Goal: Obtain resource: Obtain resource

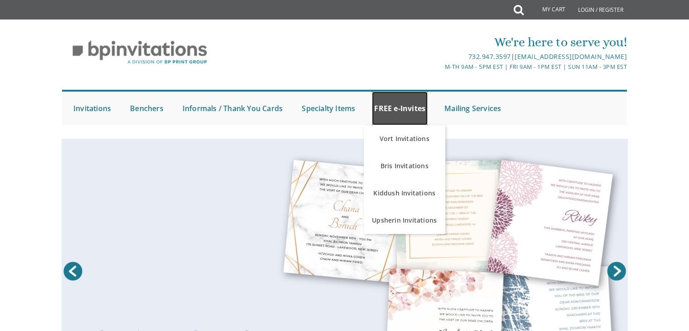
click at [399, 103] on link "FREE e-Invites" at bounding box center [400, 109] width 56 height 34
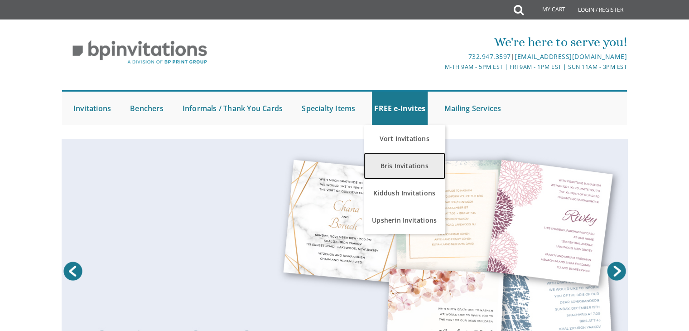
click at [404, 168] on link "Bris Invitations" at bounding box center [405, 165] width 82 height 27
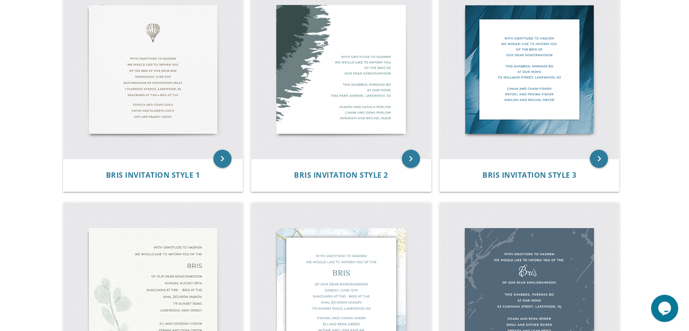
scroll to position [236, 0]
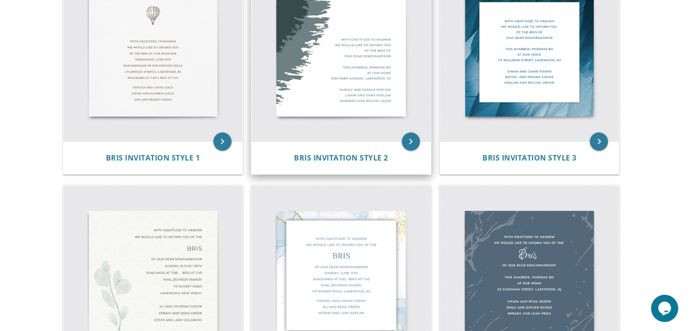
click at [315, 74] on img at bounding box center [340, 51] width 179 height 179
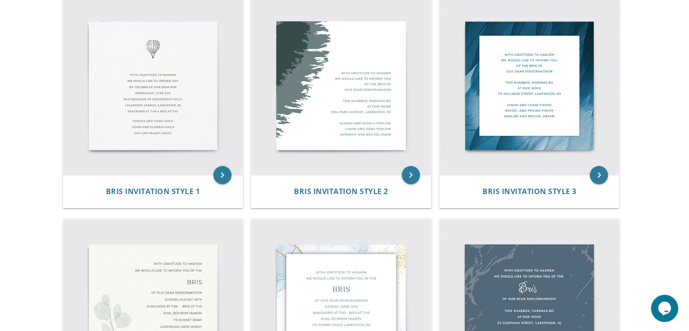
scroll to position [204, 0]
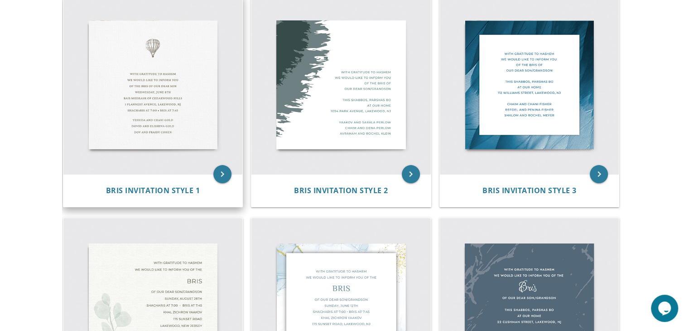
click at [101, 131] on img at bounding box center [152, 84] width 179 height 179
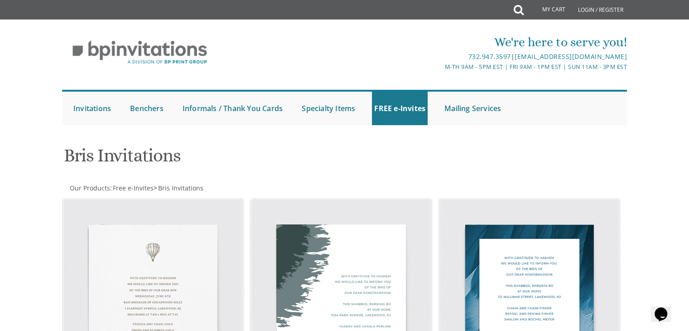
click at [676, 87] on div "We're here to serve you! 732.947.3597 | invitations@bpprintgroup.com M-Th 9am -…" at bounding box center [344, 77] width 689 height 106
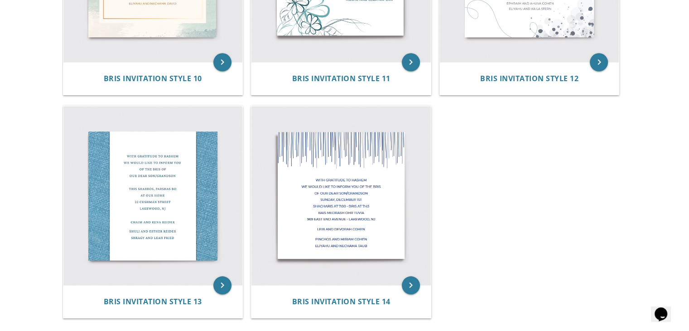
scroll to position [988, 0]
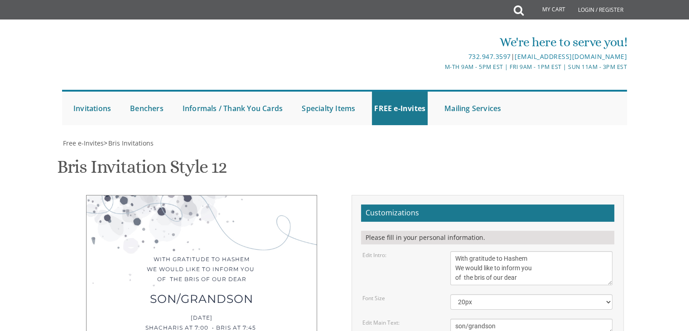
scroll to position [159, 0]
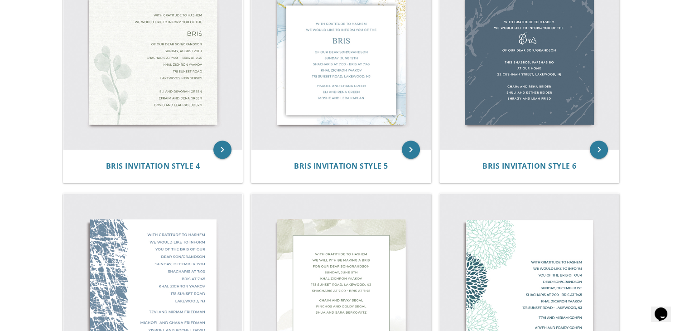
scroll to position [413, 0]
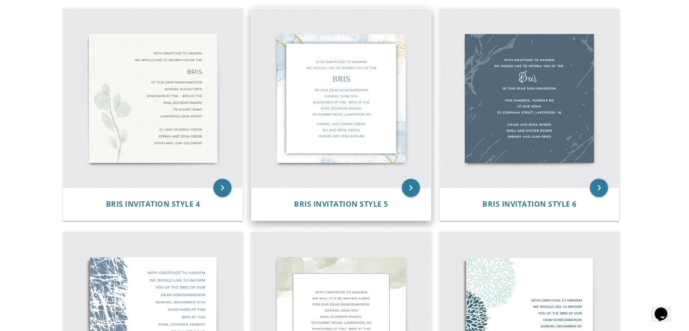
click at [353, 118] on img at bounding box center [340, 98] width 179 height 179
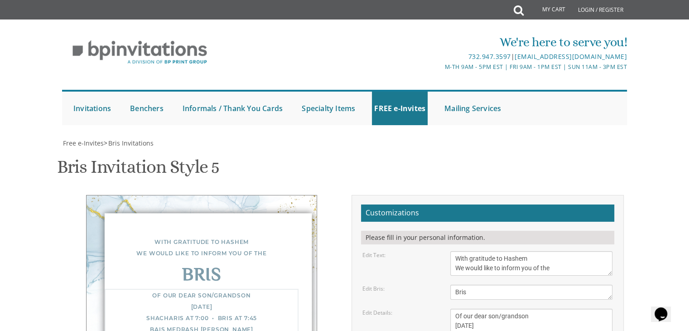
click at [524, 308] on textarea "Of our dear son/grandson [DATE] Shacharis at 7:00 • Bris at 7:45 Bais Medrash O…" at bounding box center [531, 334] width 162 height 53
drag, startPoint x: 524, startPoint y: 168, endPoint x: 457, endPoint y: 169, distance: 67.1
click at [457, 308] on textarea "Of our dear son/grandson [DATE] Shacharis at 7:00 • Bris at 7:45 Bais Medrash O…" at bounding box center [531, 334] width 162 height 53
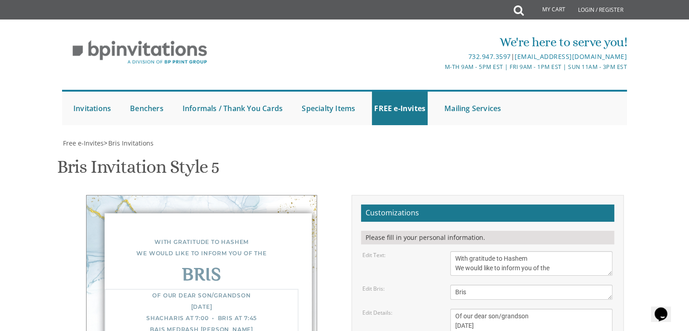
click at [495, 308] on textarea "Of our dear son/grandson [DATE] Shacharis at 7:00 • Bris at 7:45 Bais Medrash O…" at bounding box center [531, 334] width 162 height 53
click at [528, 308] on textarea "Of our dear son/grandson [DATE] Shacharis at 7:00 • Bris at 7:45 Bais Medrash O…" at bounding box center [531, 334] width 162 height 53
click at [479, 308] on textarea "Of our dear son/grandson [DATE] Shacharis at 7:00 • Bris at 7:45 Bais Medrash O…" at bounding box center [531, 334] width 162 height 53
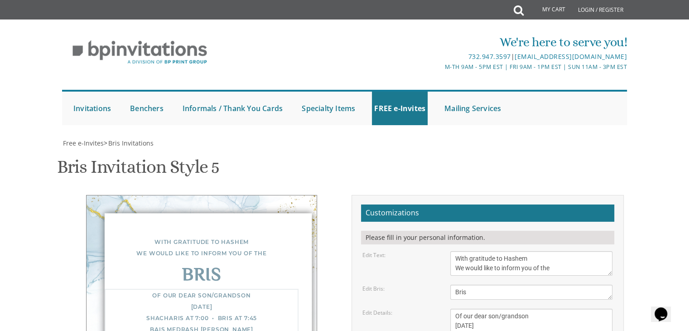
click at [525, 308] on textarea "Of our dear son/grandson [DATE] Shacharis at 7:00 • Bris at 7:45 Bais Medrash O…" at bounding box center [531, 334] width 162 height 53
click at [524, 308] on textarea "Of our dear son/grandson [DATE] Shacharis at 7:00 • Bris at 7:45 Bais Medrash O…" at bounding box center [531, 334] width 162 height 53
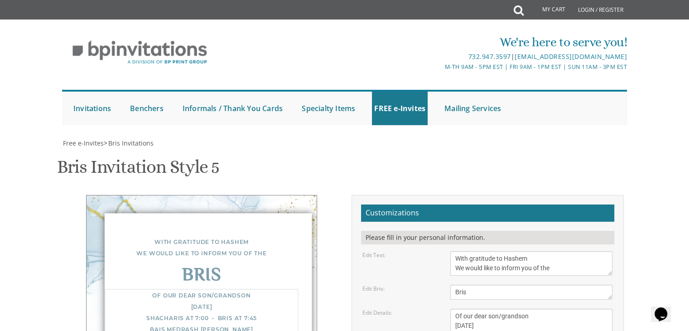
click at [486, 308] on textarea "Of our dear son/grandson [DATE] Shacharis at 7:00 • Bris at 7:45 Bais Medrash O…" at bounding box center [531, 334] width 162 height 53
click at [537, 308] on textarea "Of our dear son/grandson [DATE] Shacharis at 7:00 • Bris at 7:45 Bais Medrash O…" at bounding box center [531, 334] width 162 height 53
click at [511, 308] on textarea "Of our dear son/grandson [DATE] Shacharis at 7:00 • Bris at 7:45 Bais Medrash O…" at bounding box center [531, 334] width 162 height 53
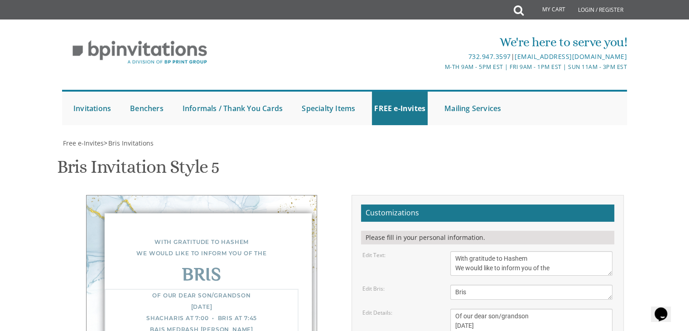
drag, startPoint x: 511, startPoint y: 177, endPoint x: 460, endPoint y: 179, distance: 51.2
click at [460, 308] on textarea "Of our dear son/grandson [DATE] Shacharis at 7:00 • Bris at 7:45 Bais Medrash O…" at bounding box center [531, 334] width 162 height 53
click at [496, 308] on textarea "Of our dear son/grandson [DATE] Shacharis at 7:00 • Bris at 7:45 Bais Medrash O…" at bounding box center [531, 334] width 162 height 53
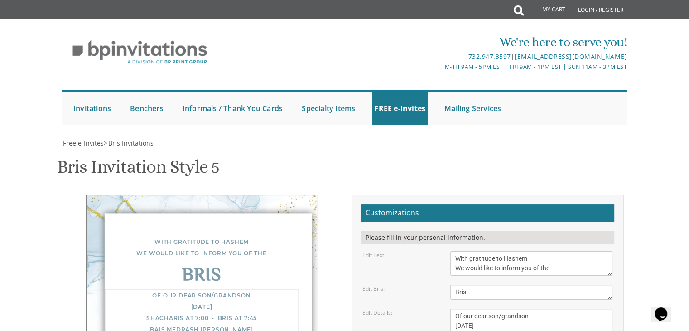
click at [488, 308] on textarea "Of our dear son/grandson [DATE] Shacharis at 7:00 • Bris at 7:45 Bais Medrash O…" at bounding box center [531, 334] width 162 height 53
click at [500, 308] on textarea "Of our dear son/grandson [DATE] Shacharis at 7:00 • Bris at 7:45 Bais Medrash O…" at bounding box center [531, 334] width 162 height 53
drag, startPoint x: 473, startPoint y: 179, endPoint x: 452, endPoint y: 178, distance: 21.3
click at [452, 308] on textarea "Of our dear son/grandson [DATE] Shacharis at 7:00 • Bris at 7:45 Bais Medrash O…" at bounding box center [531, 334] width 162 height 53
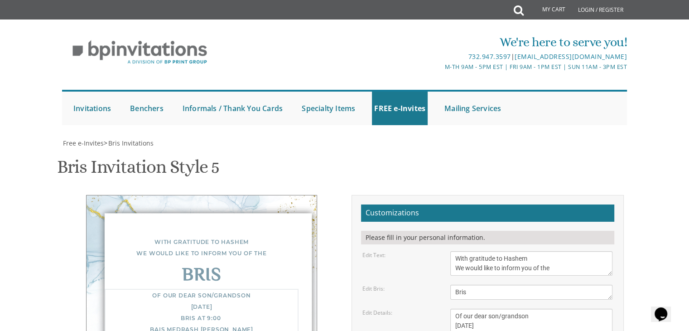
click at [469, 308] on textarea "Of our dear son/grandson [DATE] Shacharis at 7:00 • Bris at 7:45 Bais Medrash O…" at bounding box center [531, 334] width 162 height 53
click at [485, 308] on textarea "Of our dear son/grandson [DATE] Shacharis at 7:00 • Bris at 7:45 Bais Medrash O…" at bounding box center [531, 334] width 162 height 53
click at [526, 308] on textarea "Of our dear son/grandson [DATE] Shacharis at 7:00 • Bris at 7:45 Bais Medrash O…" at bounding box center [531, 334] width 162 height 53
click at [518, 308] on textarea "Of our dear son/grandson [DATE] Shacharis at 7:00 • Bris at 7:45 Bais Medrash O…" at bounding box center [531, 334] width 162 height 53
drag, startPoint x: 525, startPoint y: 187, endPoint x: 454, endPoint y: 190, distance: 71.2
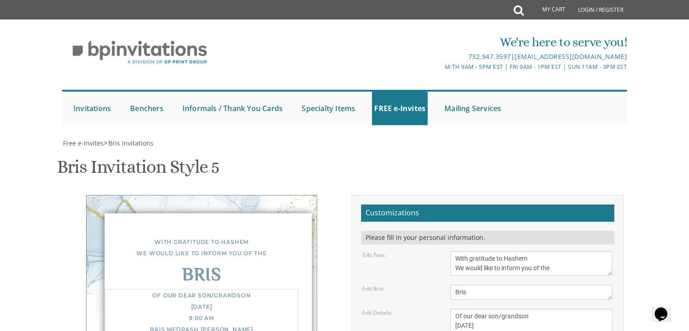
click at [454, 308] on textarea "Of our dear son/grandson [DATE] Shacharis at 7:00 • Bris at 7:45 Bais Medrash O…" at bounding box center [531, 334] width 162 height 53
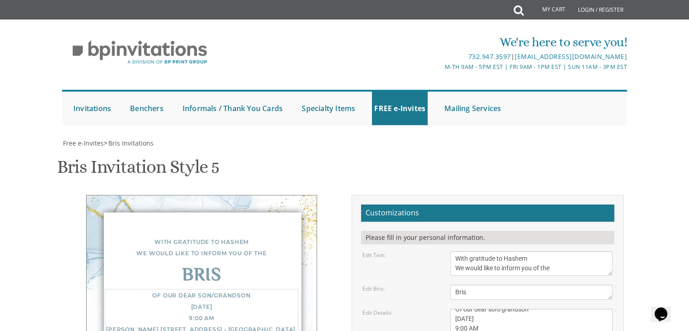
scroll to position [16, 0]
click at [455, 308] on textarea "Of our dear son/grandson [DATE] Shacharis at 7:00 • Bris at 7:45 Bais Medrash O…" at bounding box center [531, 334] width 162 height 53
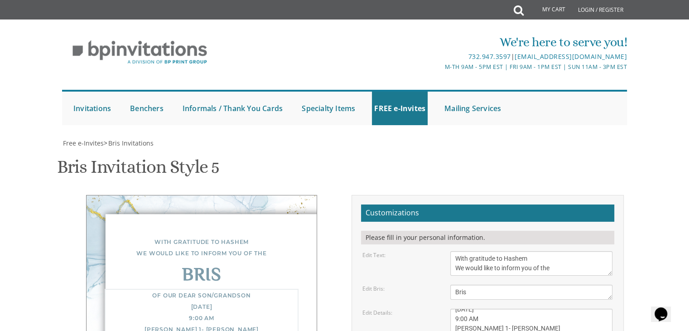
click at [551, 308] on textarea "Of our dear son/grandson [DATE] Shacharis at 7:00 • Bris at 7:45 Bais Medrash O…" at bounding box center [531, 334] width 162 height 53
click at [471, 308] on textarea "Of our dear son/grandson [DATE] Shacharis at 7:00 • Bris at 7:45 Bais Medrash O…" at bounding box center [531, 334] width 162 height 53
drag, startPoint x: 571, startPoint y: 196, endPoint x: 456, endPoint y: 191, distance: 115.2
click at [456, 308] on textarea "Of our dear son/grandson [DATE] Shacharis at 7:00 • Bris at 7:45 Bais Medrash O…" at bounding box center [531, 334] width 162 height 53
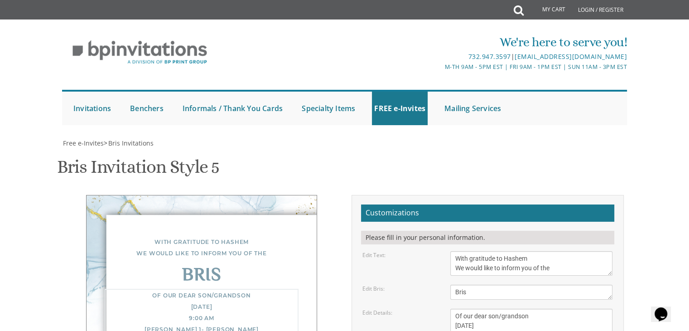
scroll to position [7, 0]
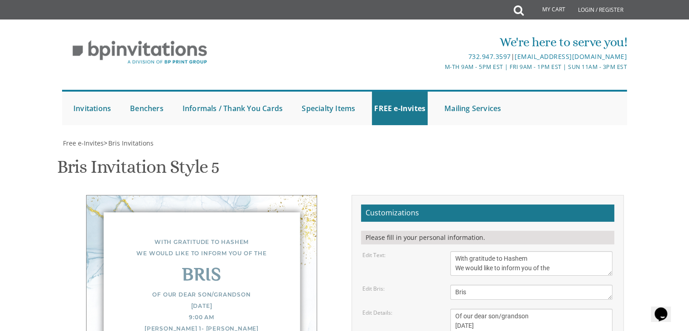
click at [500, 308] on textarea "Of our dear son/grandson [DATE] Shacharis at 7:00 • Bris at 7:45 Bais Medrash O…" at bounding box center [531, 334] width 162 height 53
click at [503, 308] on textarea "Of our dear son/grandson [DATE] Shacharis at 7:00 • Bris at 7:45 Bais Medrash O…" at bounding box center [531, 334] width 162 height 53
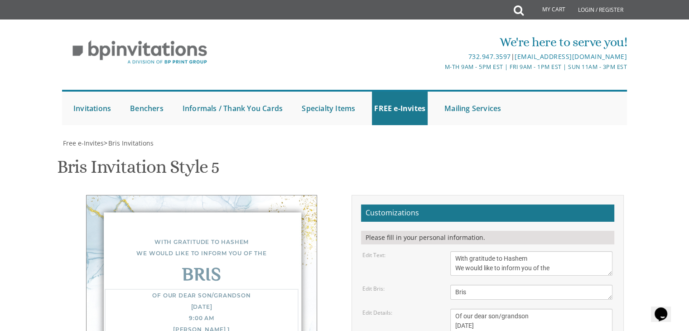
click at [501, 308] on textarea "Of our dear son/grandson [DATE] Shacharis at 7:00 • Bris at 7:45 Bais Medrash O…" at bounding box center [531, 334] width 162 height 53
click at [498, 308] on textarea "Of our dear son/grandson [DATE] Shacharis at 7:00 • Bris at 7:45 Bais Medrash O…" at bounding box center [531, 334] width 162 height 53
type textarea "Of our dear son/grandson Wednesday, September 10th 9:00 AM Shomrei Hachomos Igr…"
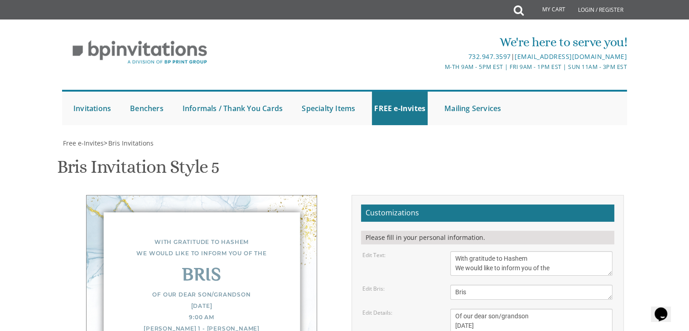
drag, startPoint x: 526, startPoint y: 217, endPoint x: 421, endPoint y: 216, distance: 105.6
type textarea "Eitan and Sori Goldman Avraham and Jodi Goldman Zalmon and Deena Max"
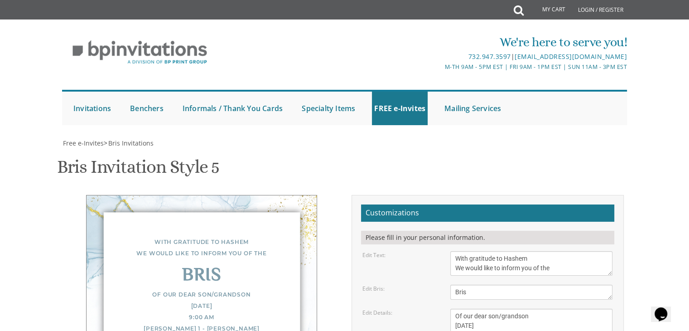
scroll to position [0, 0]
click at [515, 284] on textarea "Bris" at bounding box center [531, 291] width 162 height 15
type input "[EMAIL_ADDRESS][DOMAIN_NAME]"
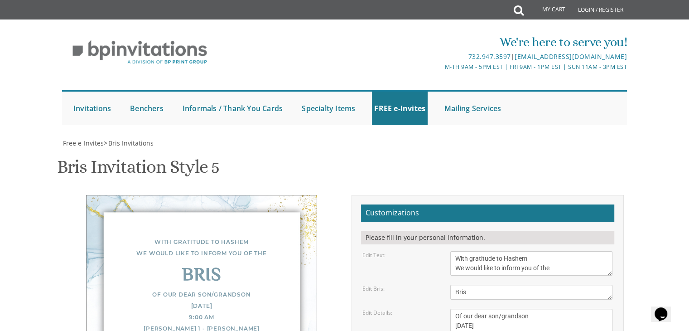
click at [503, 308] on textarea "Of our dear son/grandson [DATE] Shacharis at 7:00 • Bris at 7:45 Bais Medrash O…" at bounding box center [531, 334] width 162 height 53
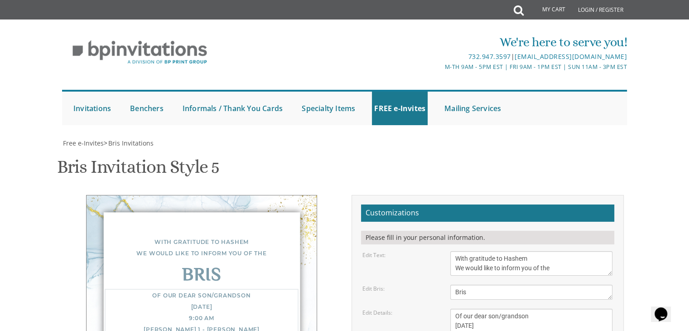
type textarea "Of our dear son/grandson Wednesday, September 10th 9:00 AM Shomrei Hachomos Igr…"
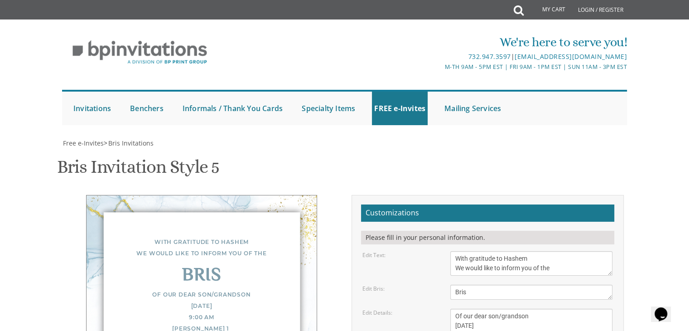
type textarea "Eitan and Sori Goldman R' Avraham and Jodi Goldman R' Zalmon and Deena Max"
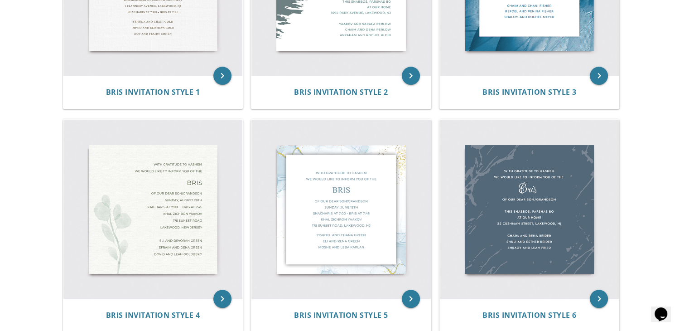
scroll to position [303, 0]
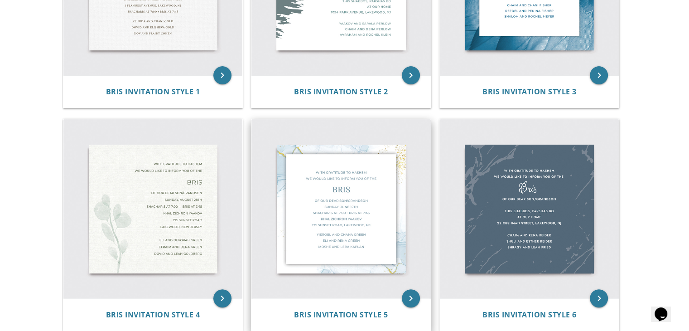
click at [375, 149] on img at bounding box center [340, 208] width 179 height 179
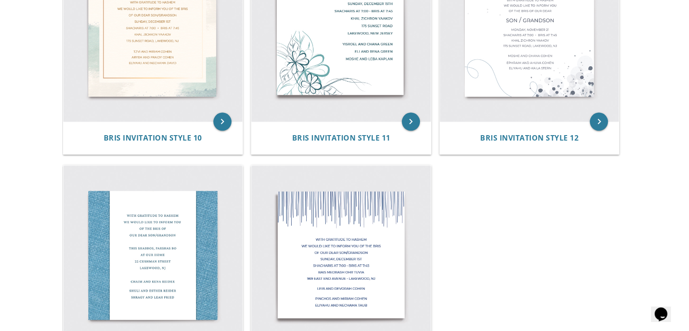
scroll to position [928, 0]
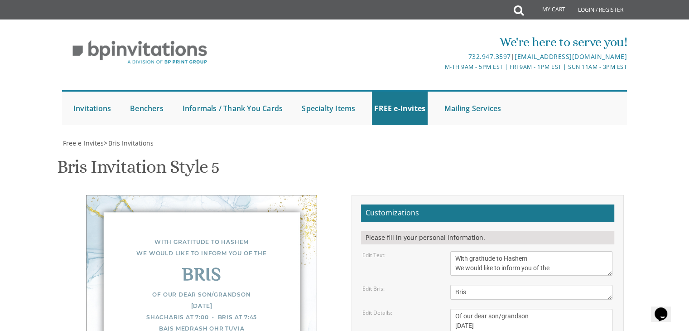
scroll to position [143, 0]
click at [491, 308] on textarea "Of our dear son/grandson [DATE] Shacharis at 7:00 • Bris at 7:45 Bais Medrash O…" at bounding box center [531, 334] width 162 height 53
paste textarea "הברית יתקיים בעזה&quot;י ביום רביעי לפ&#39; תזריע-מצורע באולם [PERSON_NAME] רחו…"
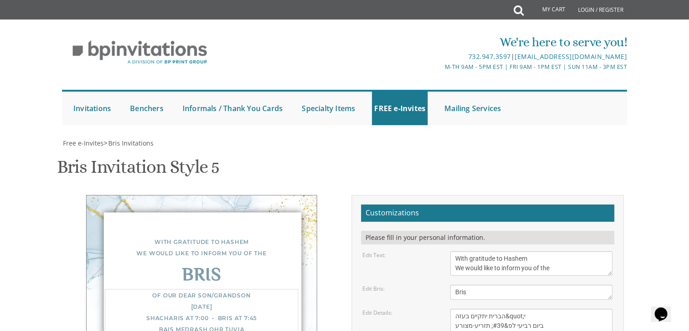
scroll to position [25, 0]
click at [508, 308] on textarea "Of our dear son/grandson [DATE] Shacharis at 7:00 • Bris at 7:45 Bais Medrash O…" at bounding box center [531, 334] width 162 height 53
click at [507, 308] on textarea "Of our dear son/grandson [DATE] Shacharis at 7:00 • Bris at 7:45 Bais Medrash O…" at bounding box center [531, 334] width 162 height 53
click at [500, 308] on textarea "Of our dear son/grandson [DATE] Shacharis at 7:00 • Bris at 7:45 Bais Medrash O…" at bounding box center [531, 334] width 162 height 53
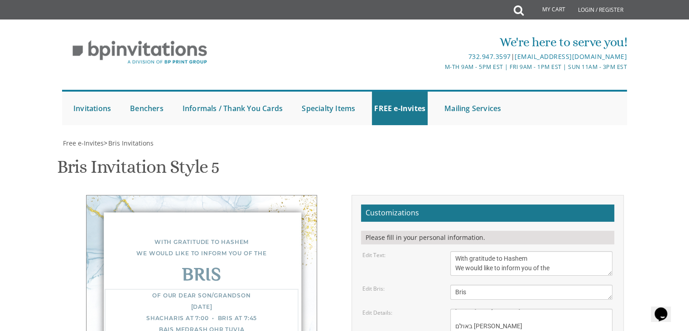
click at [491, 308] on textarea "Of our dear son/grandson [DATE] Shacharis at 7:00 • Bris at 7:45 Bais Medrash O…" at bounding box center [531, 334] width 162 height 53
click at [483, 308] on textarea "Of our dear son/grandson [DATE] Shacharis at 7:00 • Bris at 7:45 Bais Medrash O…" at bounding box center [531, 334] width 162 height 53
type textarea "הברית יתקיים בעזה&quot;י ביום רביעי לפ&#39; תזריע-מצורע באולם [PERSON_NAME] רחו…"
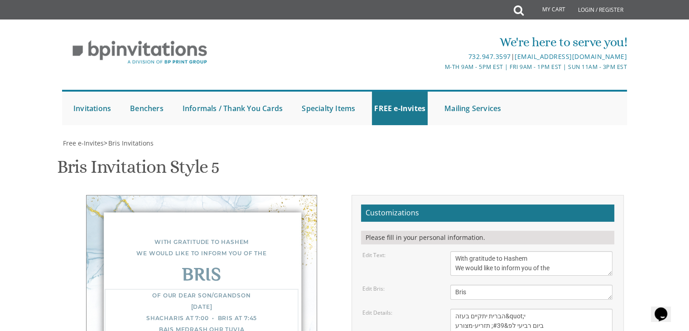
click at [545, 308] on textarea "Of our dear son/grandson [DATE] Shacharis at 7:00 • Bris at 7:45 Bais Medrash O…" at bounding box center [531, 334] width 162 height 53
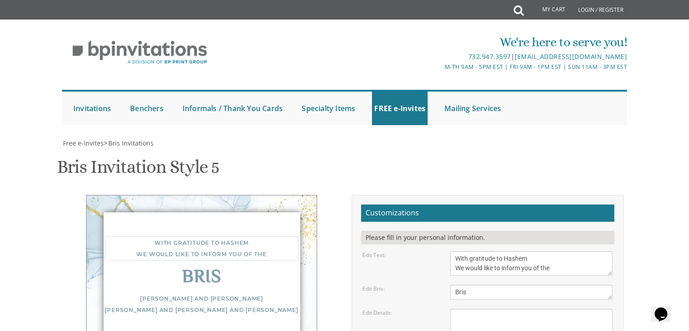
click at [479, 251] on textarea "With gratitude to Hashem We would like to inform you of the" at bounding box center [531, 263] width 162 height 24
paste textarea "ברוב שבח והודיה להקב&quot;ה"
paste textarea "ברוב שבח והודיה להקב"ה על לידת בני"
type textarea "ברוב שבח והודיה להקב"ה על לידת בני"
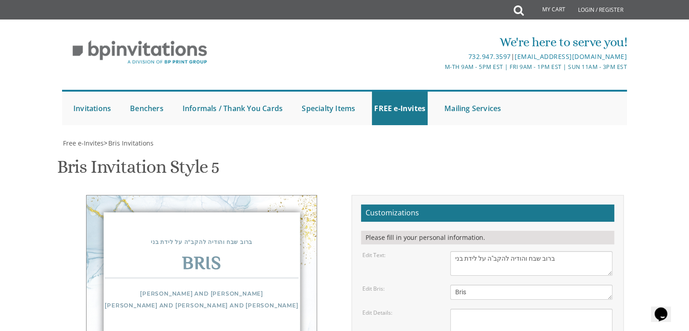
click at [468, 308] on textarea "Of our dear son/grandson [DATE] Shacharis at 7:00 • Bris at 7:45 Bais Medrash O…" at bounding box center [531, 334] width 162 height 53
paste textarea "הברית יתקיים בעזה"י ביום רביעי לפ׳ כי תבוא באולם שומרי החומות בשעה 9:00"
type textarea "הברית יתקיים בעזה"י ביום רביעי לפ׳ כי תבוא באולם שומרי החומות בשעה 9:00"
click at [471, 284] on textarea "Bris" at bounding box center [531, 291] width 162 height 15
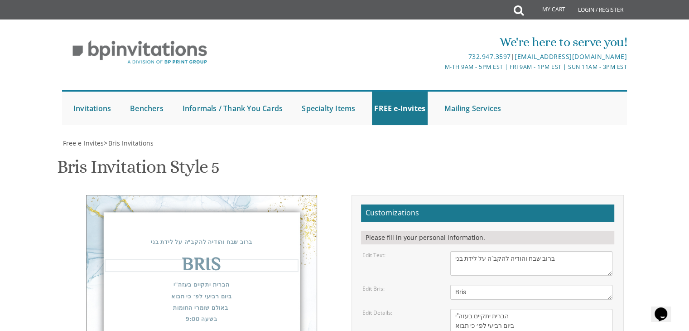
click at [471, 284] on textarea "Bris" at bounding box center [531, 291] width 162 height 15
click at [533, 308] on textarea "Of our dear son/grandson [DATE] Shacharis at 7:00 • Bris at 7:45 Bais Medrash O…" at bounding box center [531, 334] width 162 height 53
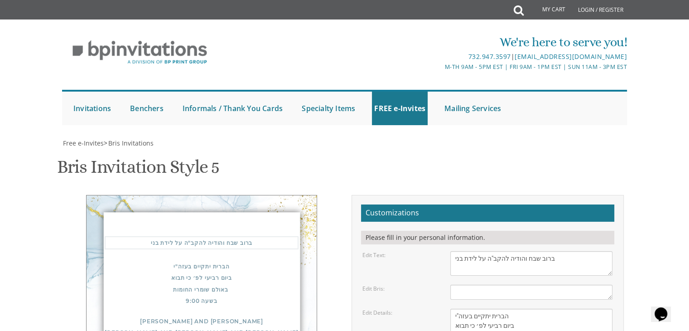
click at [537, 251] on textarea "With gratitude to Hashem We would like to inform you of the" at bounding box center [531, 263] width 162 height 24
click at [545, 308] on textarea "Of our dear son/grandson [DATE] Shacharis at 7:00 • Bris at 7:45 Bais Medrash O…" at bounding box center [531, 334] width 162 height 53
drag, startPoint x: 608, startPoint y: 214, endPoint x: 569, endPoint y: 205, distance: 40.4
click at [569, 308] on textarea "Of our dear son/grandson [DATE] Shacharis at 7:00 • Bris at 7:45 Bais Medrash O…" at bounding box center [511, 329] width 122 height 43
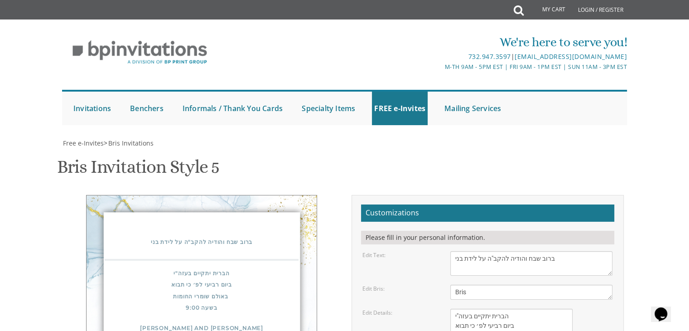
type textarea "Bris"
click at [514, 308] on textarea "Of our dear son/grandson [DATE] Shacharis at 7:00 • Bris at 7:45 Bais Medrash O…" at bounding box center [511, 329] width 122 height 43
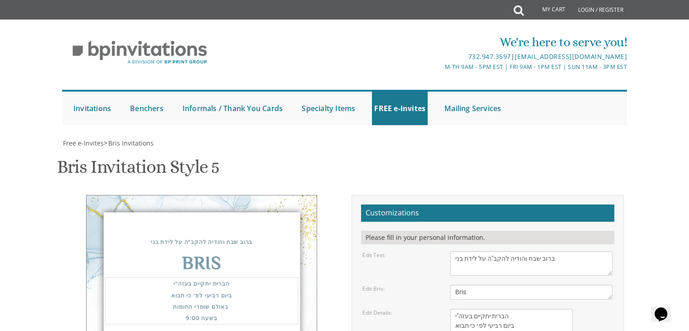
click at [536, 308] on textarea "Of our dear son/grandson [DATE] Shacharis at 7:00 • Bris at 7:45 Bais Medrash O…" at bounding box center [511, 329] width 122 height 43
paste textarea "[PERSON_NAME] [PERSON_NAME] ר׳ [PERSON_NAME] ר׳ [PERSON_NAME]"
type textarea "[PERSON_NAME] [PERSON_NAME] ר׳ [PERSON_NAME] ר׳ [PERSON_NAME]"
click at [496, 308] on textarea "Of our dear son/grandson [DATE] Shacharis at 7:00 • Bris at 7:45 Bais Medrash O…" at bounding box center [511, 329] width 122 height 43
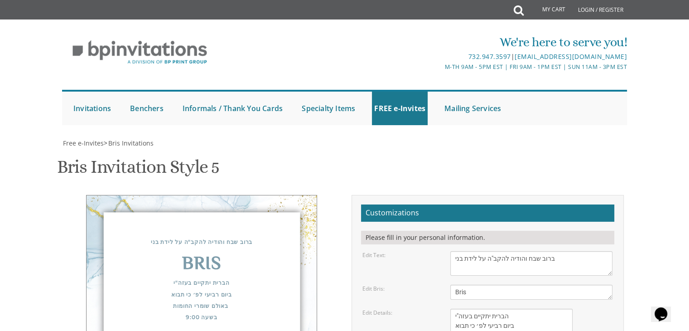
click at [556, 284] on textarea "Bris" at bounding box center [531, 291] width 162 height 15
type textarea "="
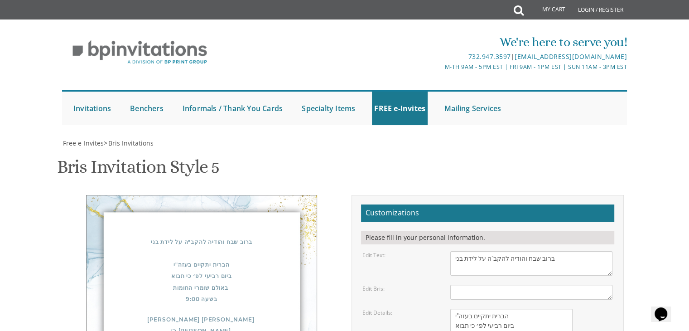
type input "[EMAIL_ADDRESS][DOMAIN_NAME]"
click at [506, 308] on textarea "Of our dear son/grandson [DATE] Shacharis at 7:00 • Bris at 7:45 Bais Medrash O…" at bounding box center [511, 329] width 122 height 43
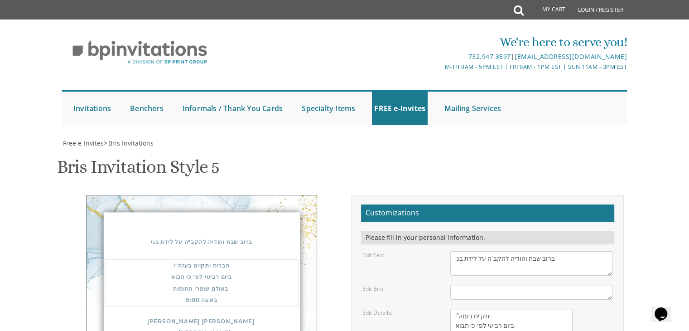
type textarea "יתקיים בעזה"י ביום רביעי לפ׳ כי תבוא באולם שומרי החומות בשעה 9:00"
click at [483, 284] on textarea "Bris" at bounding box center [531, 291] width 162 height 15
paste textarea "הברית"
type textarea "הברית"
click at [511, 308] on textarea "Of our dear son/grandson [DATE] Shacharis at 7:00 • Bris at 7:45 Bais Medrash O…" at bounding box center [511, 329] width 122 height 43
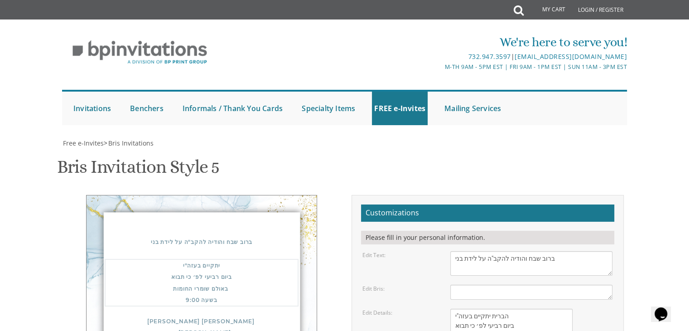
click at [521, 308] on textarea "Of our dear son/grandson [DATE] Shacharis at 7:00 • Bris at 7:45 Bais Medrash O…" at bounding box center [511, 329] width 122 height 43
type textarea "הברית יתקיים בעזה"י ביום רביעי לפ׳ כי תבוא באולם שומרי החומות בשעה 9:00"
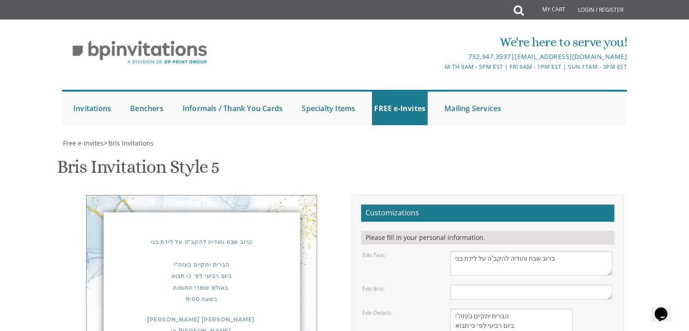
click at [220, 195] on div "ברוב שבח והודיה להקב"ה על לידת בני הברית יתקיים בעזה"י ביום רביעי לפ׳ כי תבוא ב…" at bounding box center [201, 290] width 231 height 190
click at [243, 236] on div "ברוב שבח והודיה להקב"ה על לידת בני" at bounding box center [202, 241] width 194 height 11
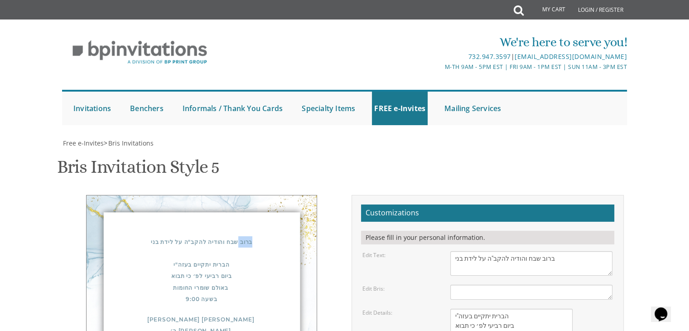
click at [243, 236] on div "ברוב שבח והודיה להקב"ה על לידת בני" at bounding box center [202, 241] width 194 height 11
click at [220, 259] on div "הברית יתקיים בעזה"י ביום רביעי לפ׳ כי תבוא באולם שומרי החומות בשעה 9:00" at bounding box center [202, 282] width 194 height 46
click at [161, 236] on div "ברוב שבח והודיה להקב"ה על לידת בני" at bounding box center [202, 241] width 194 height 11
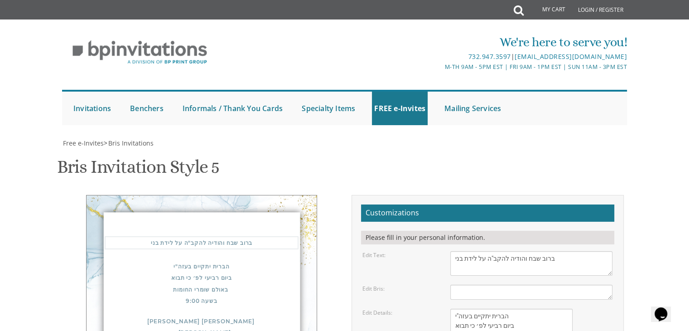
click at [455, 251] on textarea "With gratitude to Hashem We would like to inform you of the" at bounding box center [531, 263] width 162 height 24
